Goal: Task Accomplishment & Management: Manage account settings

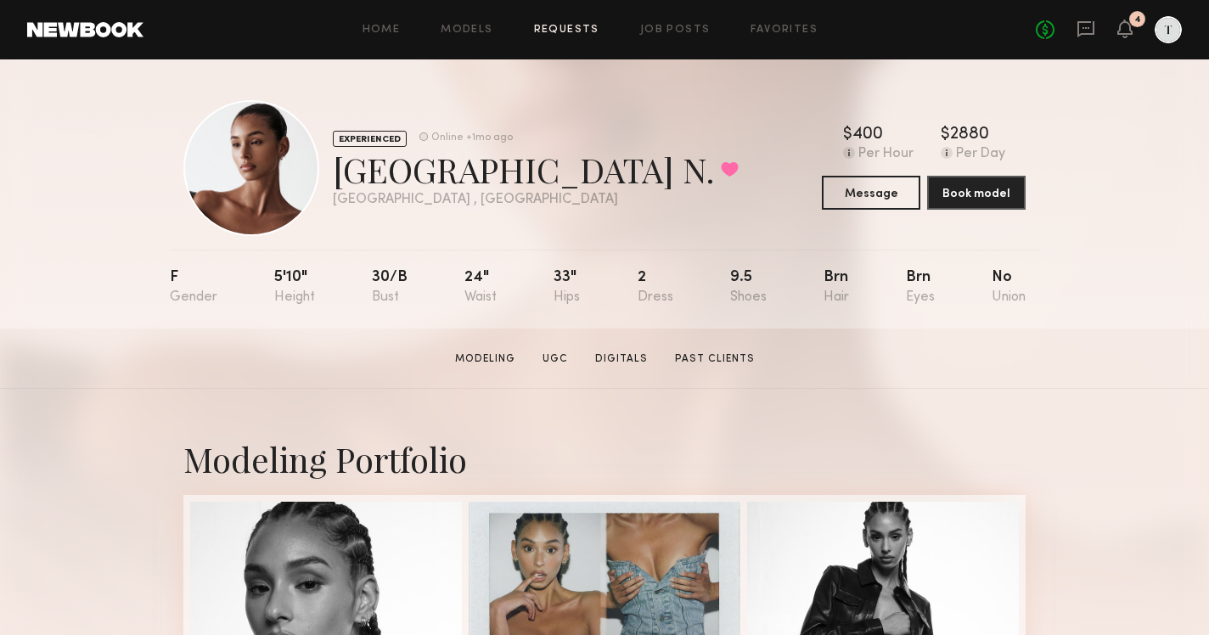
click at [581, 25] on link "Requests" at bounding box center [566, 30] width 65 height 11
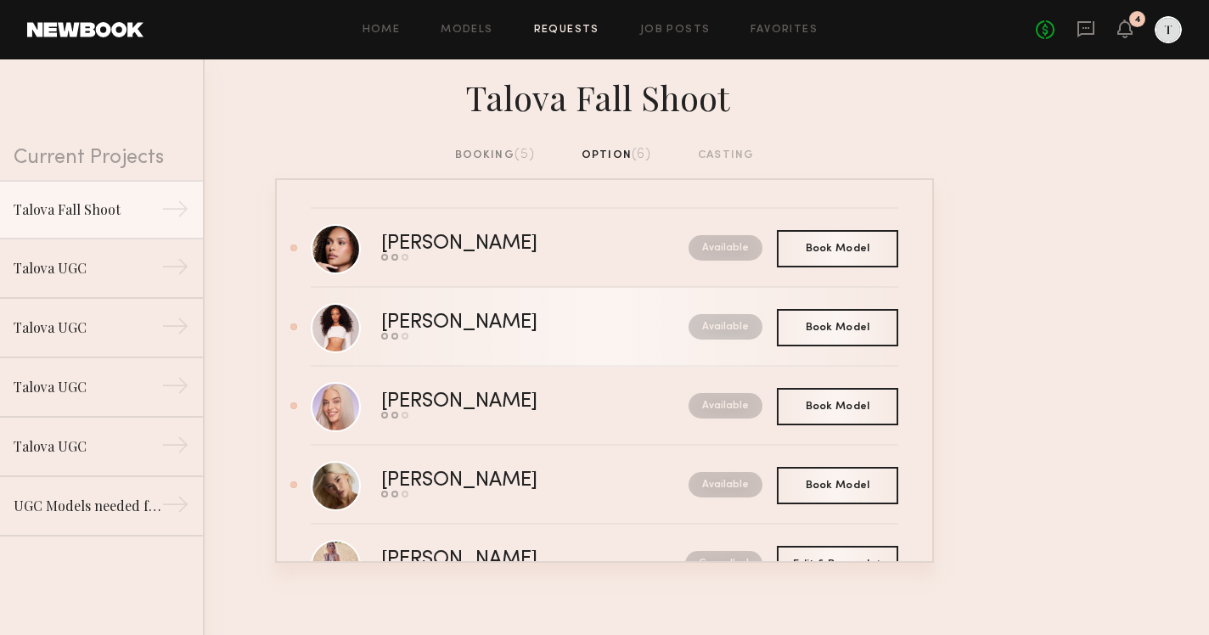
click at [415, 327] on div "[PERSON_NAME]" at bounding box center [497, 323] width 232 height 20
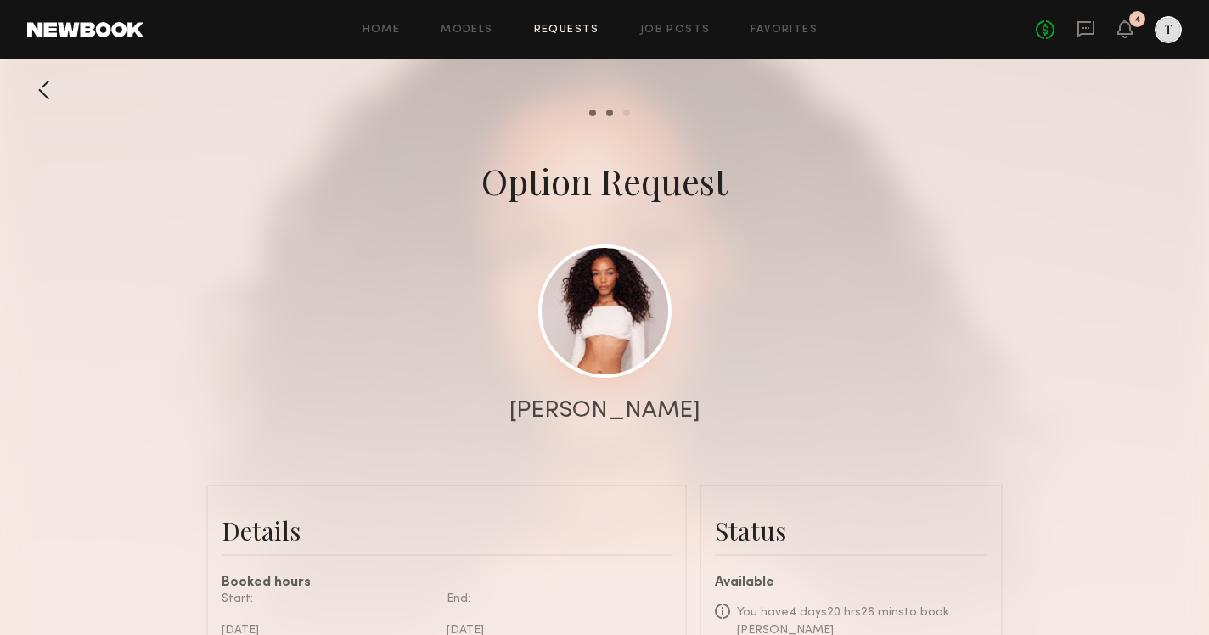
click at [648, 298] on link at bounding box center [604, 310] width 133 height 133
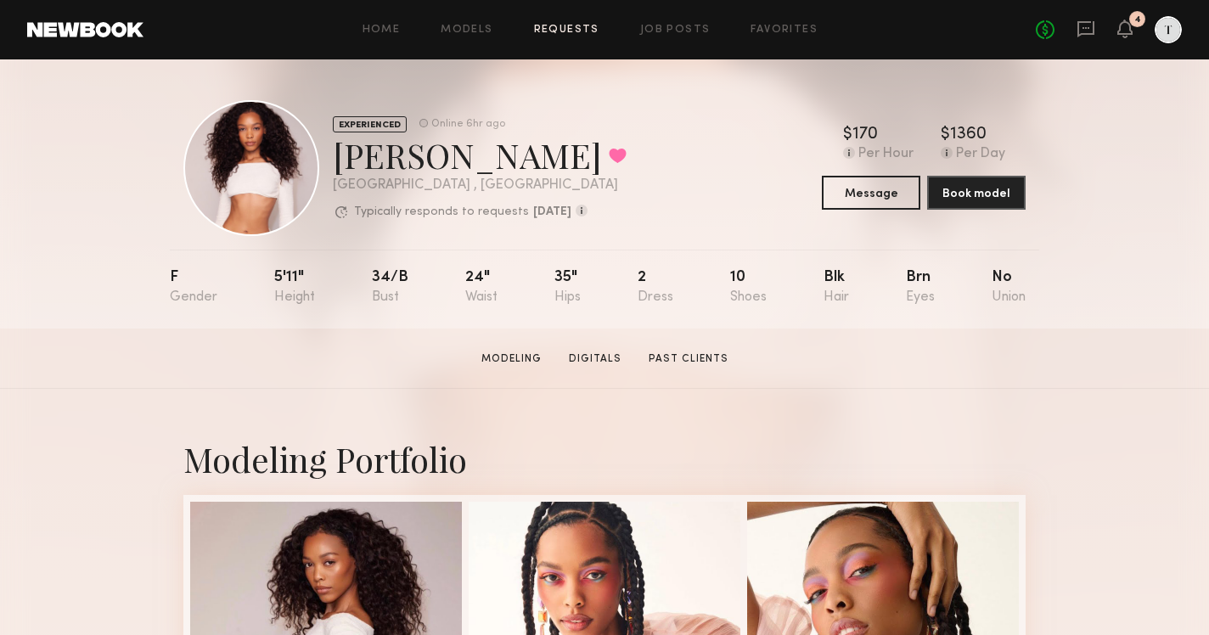
click at [572, 28] on link "Requests" at bounding box center [566, 30] width 65 height 11
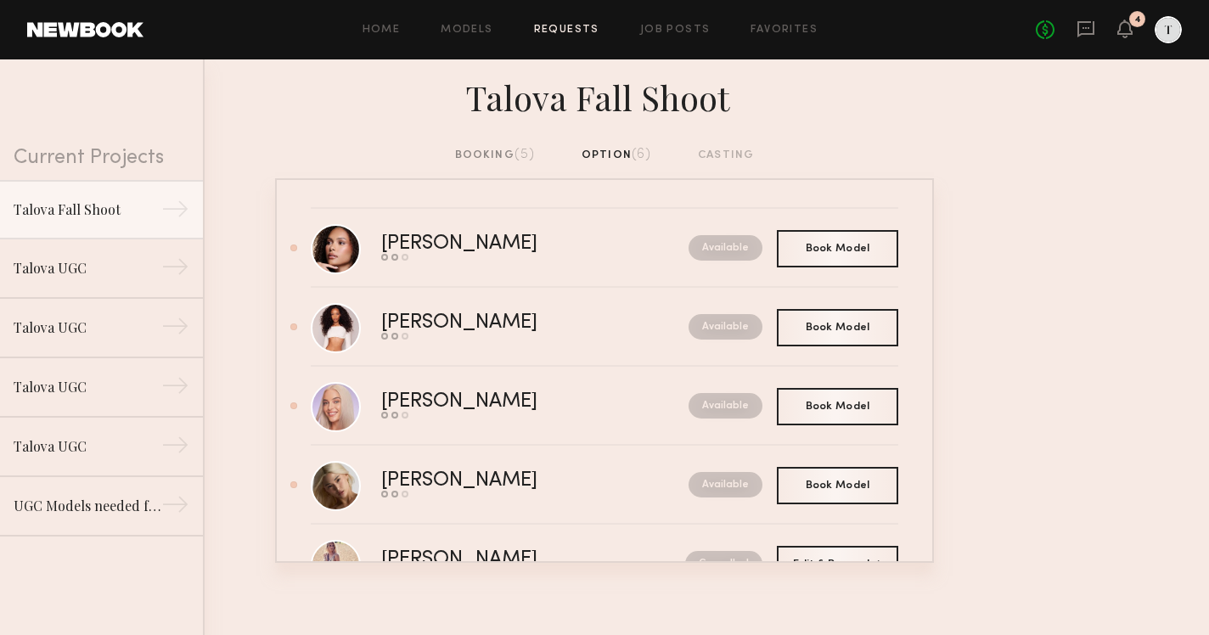
click at [511, 154] on div "booking (5)" at bounding box center [495, 155] width 81 height 19
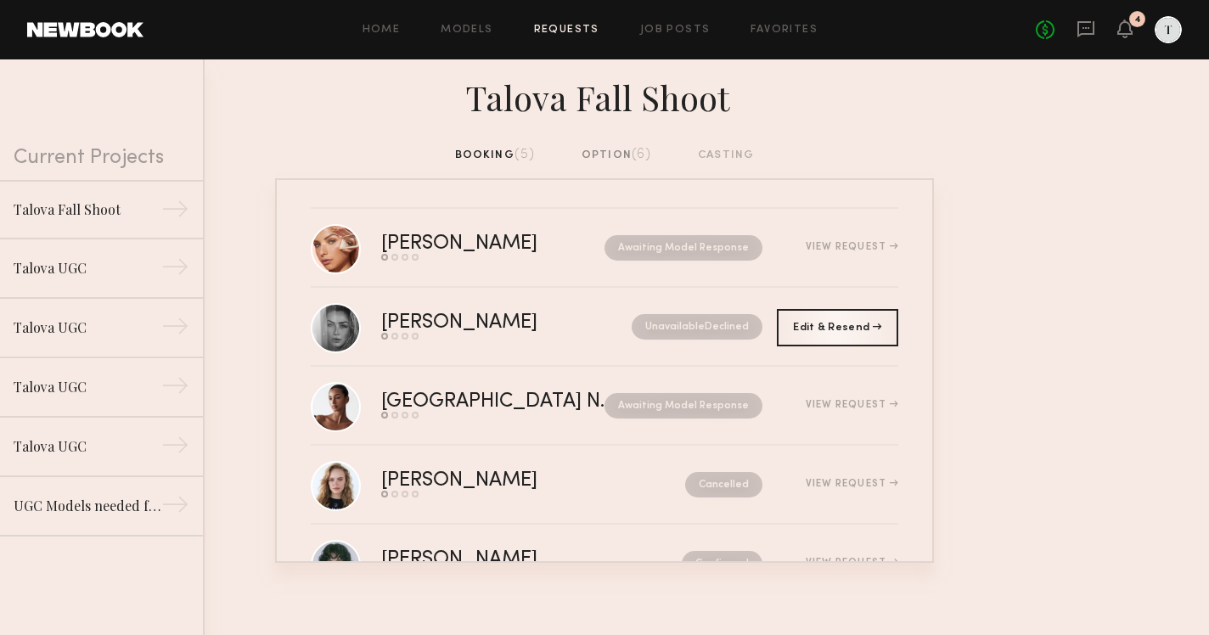
click at [595, 155] on div "option (6)" at bounding box center [616, 155] width 70 height 19
